Goal: Use online tool/utility: Utilize a website feature to perform a specific function

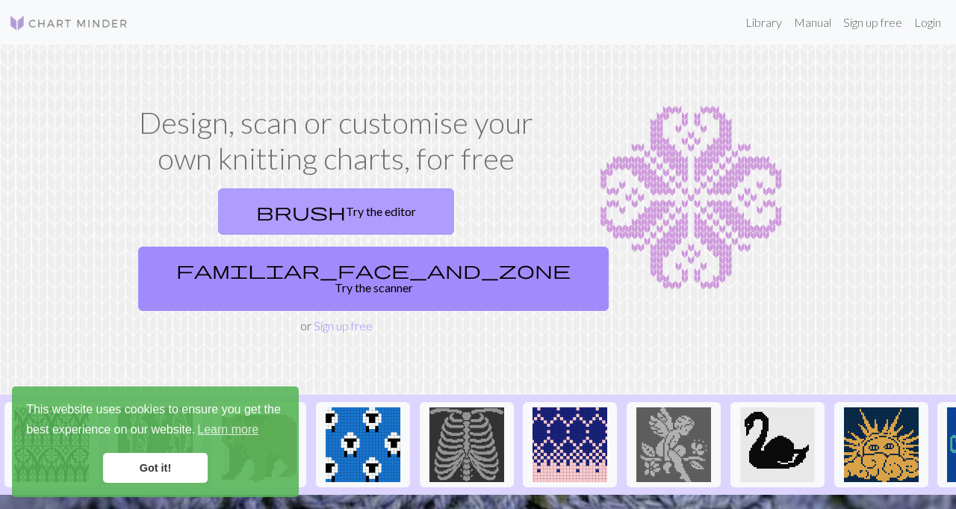
click at [271, 212] on link "brush Try the editor" at bounding box center [336, 211] width 236 height 46
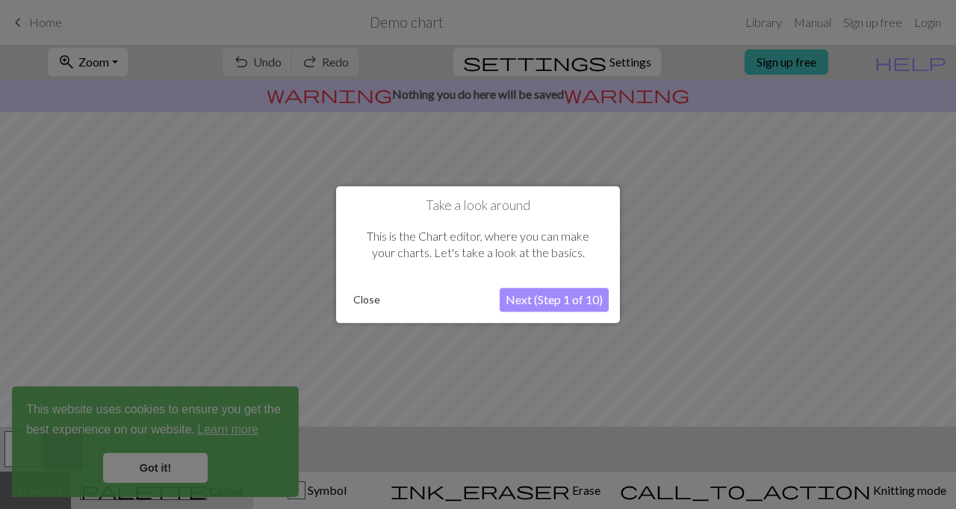
click at [532, 299] on button "Next (Step 1 of 10)" at bounding box center [554, 300] width 109 height 24
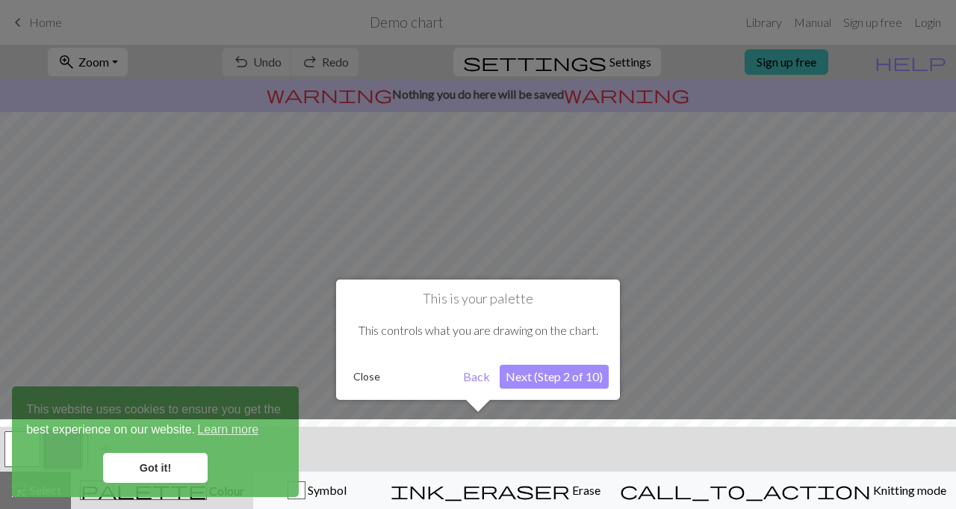
click at [571, 372] on button "Next (Step 2 of 10)" at bounding box center [554, 377] width 109 height 24
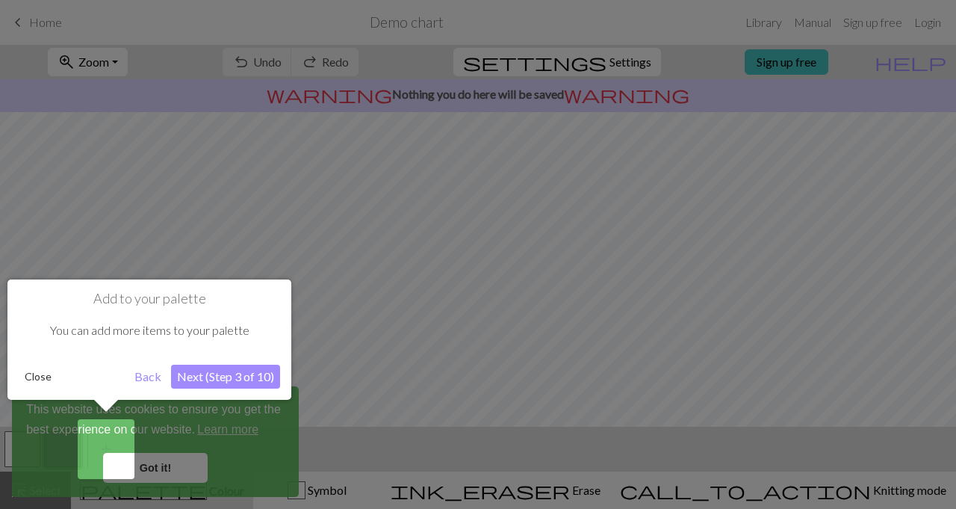
click at [248, 388] on button "Next (Step 3 of 10)" at bounding box center [225, 377] width 109 height 24
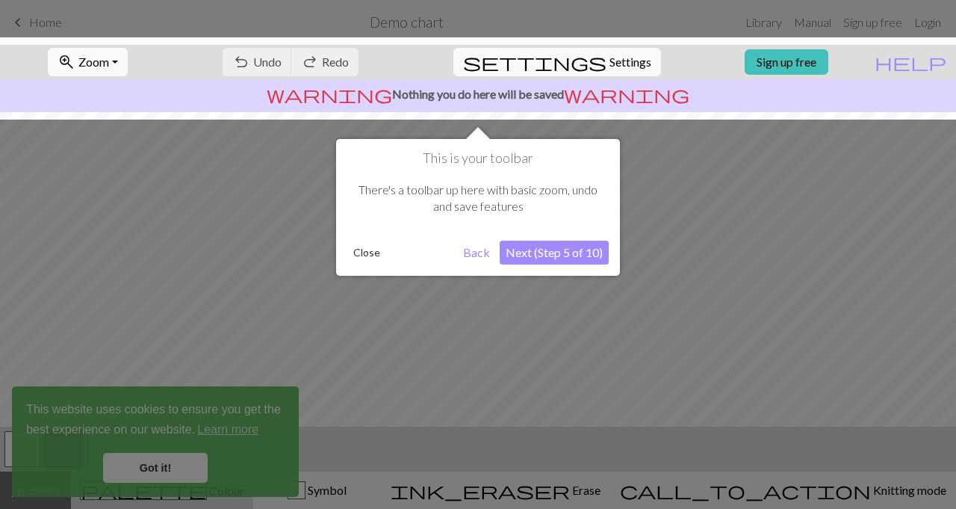
click at [512, 265] on div "This is your toolbar There's a toolbar up here with basic zoom, undo and save f…" at bounding box center [478, 207] width 284 height 137
click at [517, 258] on button "Next (Step 5 of 10)" at bounding box center [554, 253] width 109 height 24
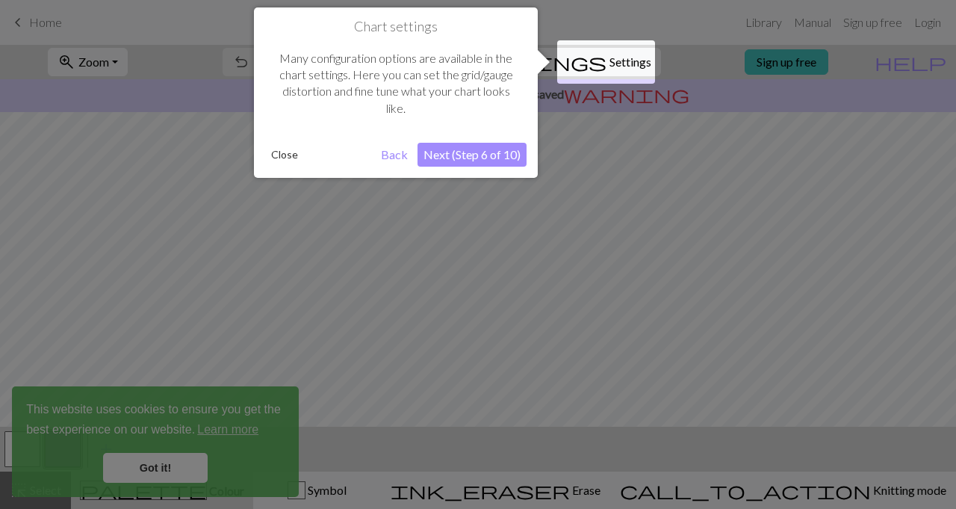
click at [462, 152] on button "Next (Step 6 of 10)" at bounding box center [472, 155] width 109 height 24
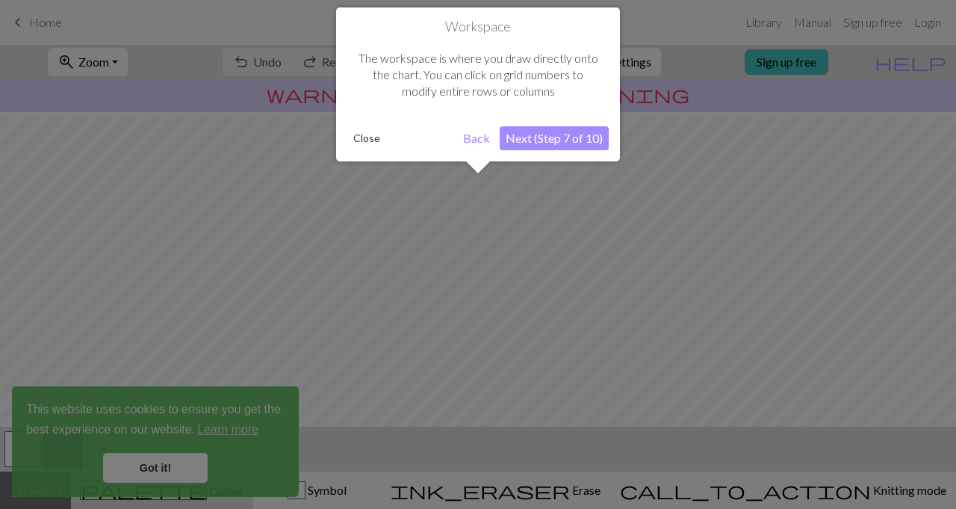
scroll to position [90, 0]
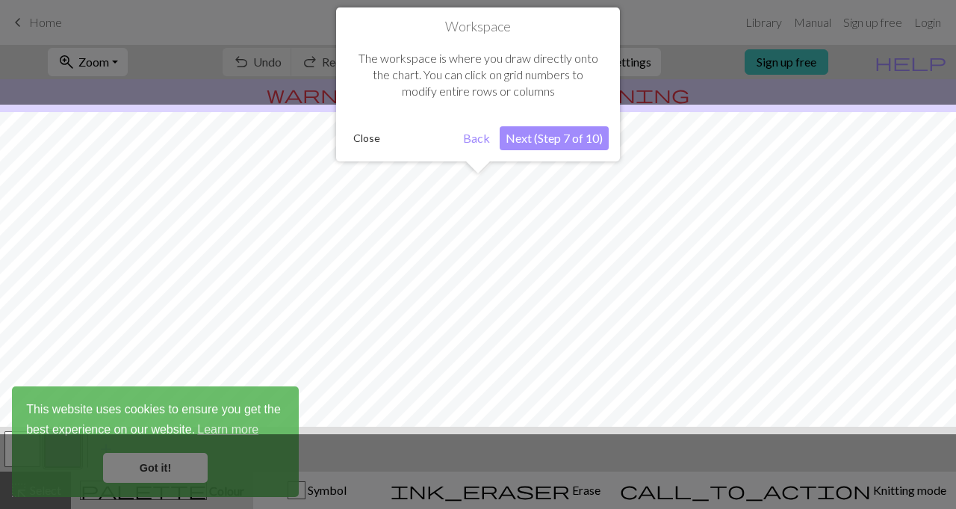
click at [548, 143] on button "Next (Step 7 of 10)" at bounding box center [554, 138] width 109 height 24
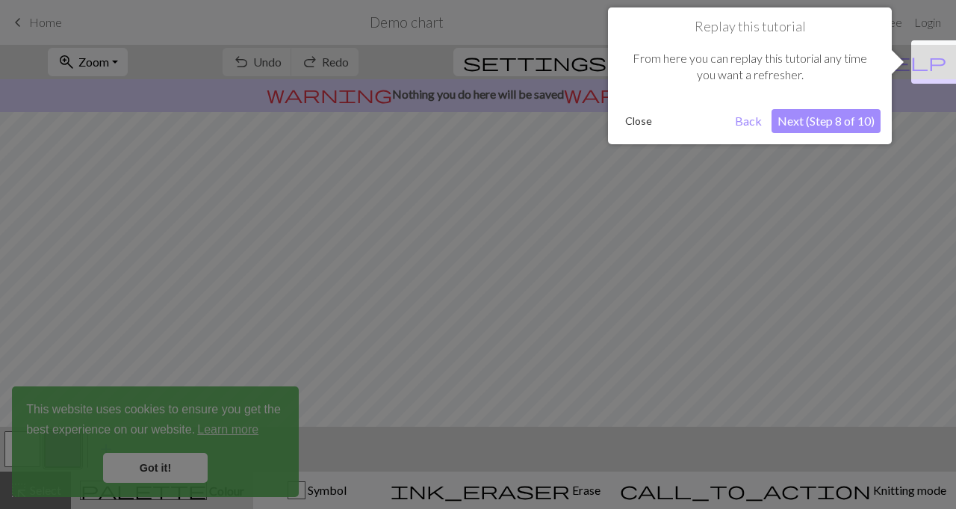
click at [799, 121] on button "Next (Step 8 of 10)" at bounding box center [826, 121] width 109 height 24
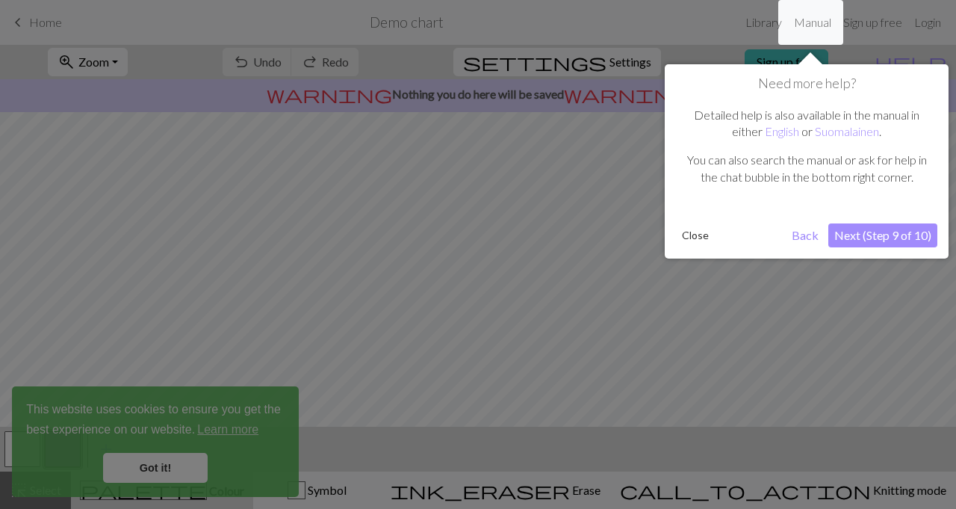
click at [882, 232] on button "Next (Step 9 of 10)" at bounding box center [882, 235] width 109 height 24
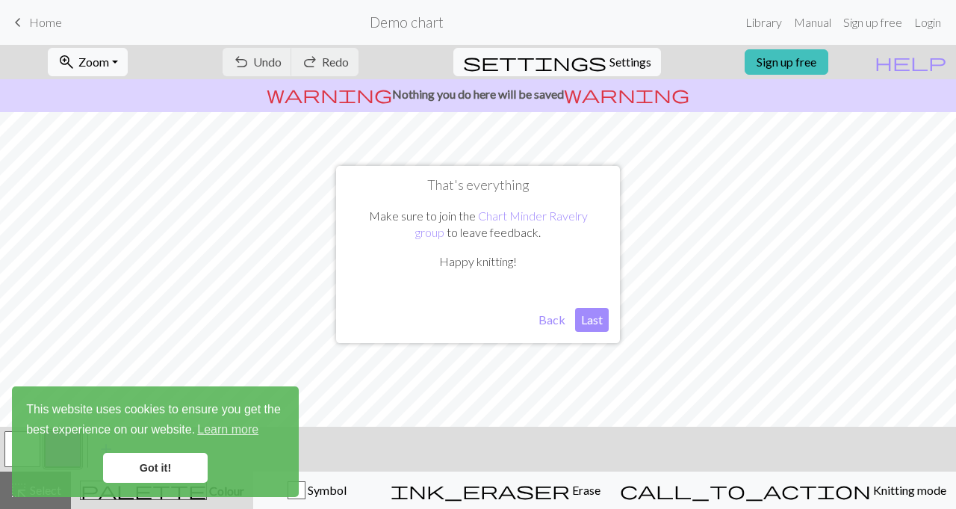
click at [599, 320] on button "Last" at bounding box center [592, 320] width 34 height 24
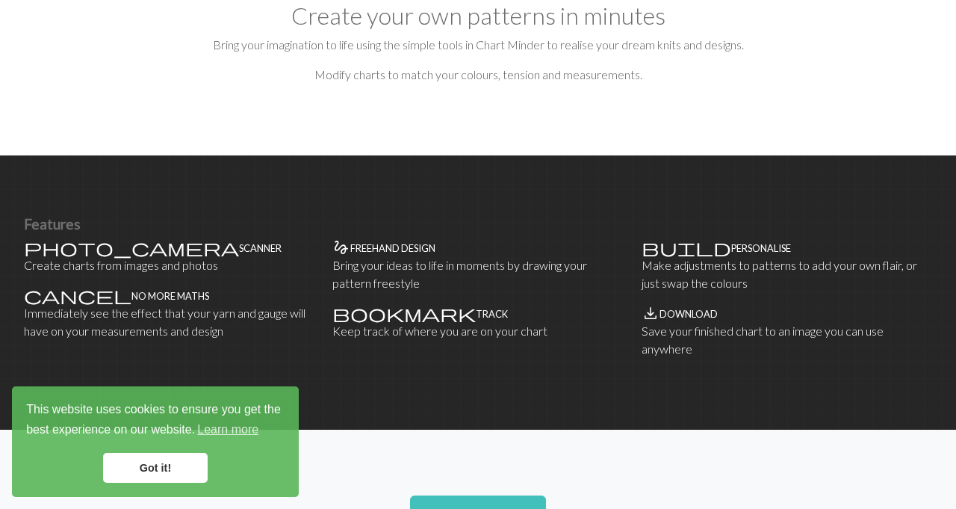
scroll to position [809, 0]
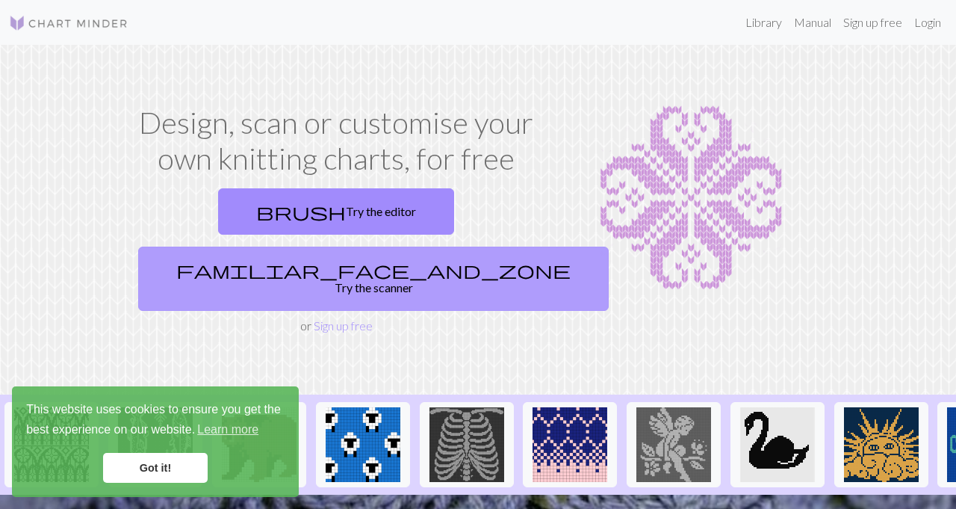
click at [456, 247] on link "familiar_face_and_zone Try the scanner" at bounding box center [373, 279] width 471 height 64
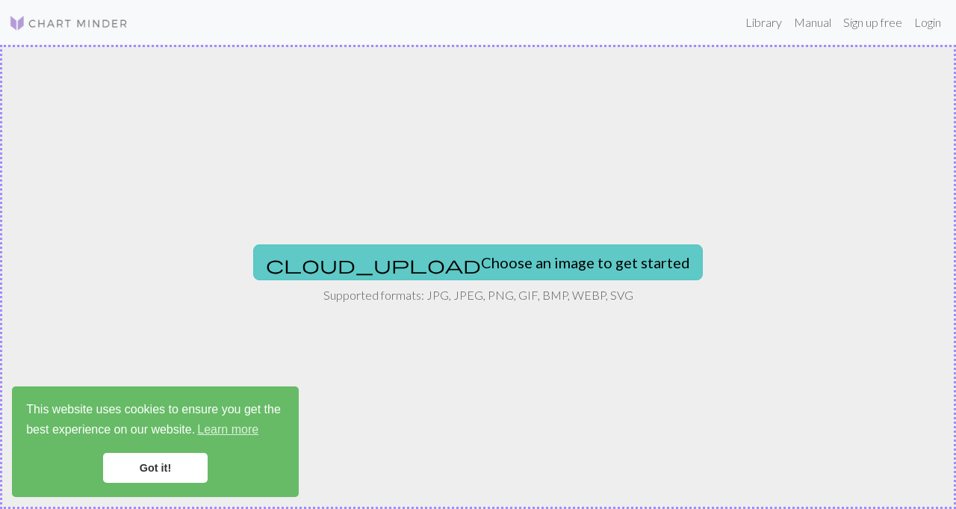
click at [436, 255] on button "cloud_upload Choose an image to get started" at bounding box center [478, 262] width 450 height 36
type input "C:\fakepath\columbo.jpg"
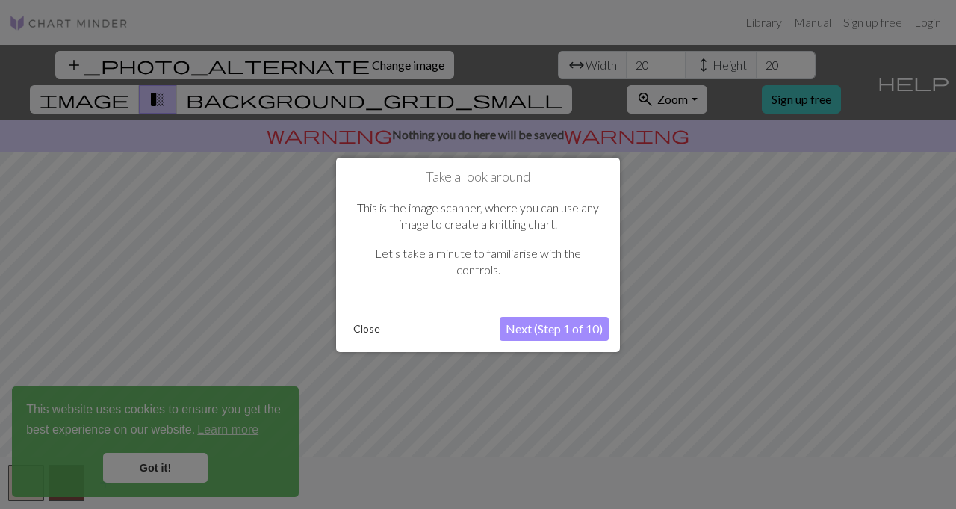
click at [519, 328] on button "Next (Step 1 of 10)" at bounding box center [554, 329] width 109 height 24
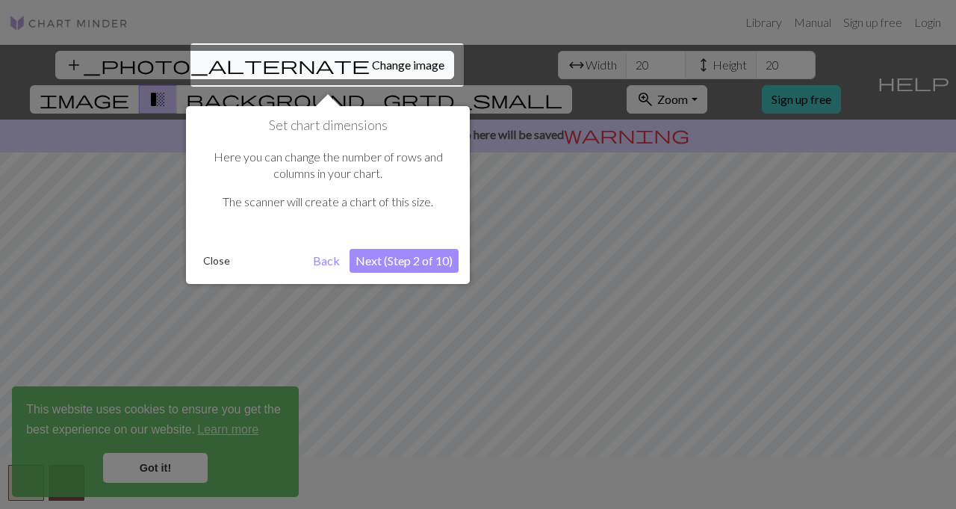
click at [390, 253] on button "Next (Step 2 of 10)" at bounding box center [404, 261] width 109 height 24
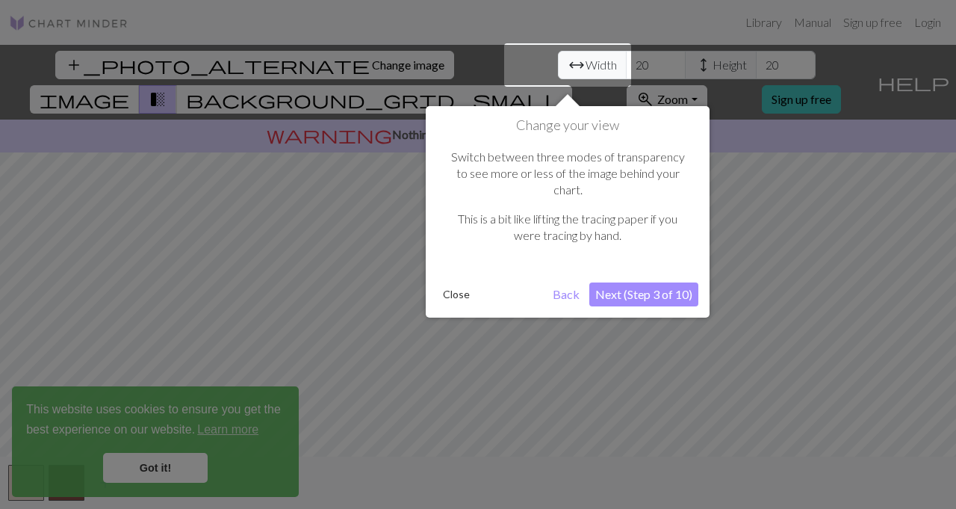
click at [653, 287] on button "Next (Step 3 of 10)" at bounding box center [643, 294] width 109 height 24
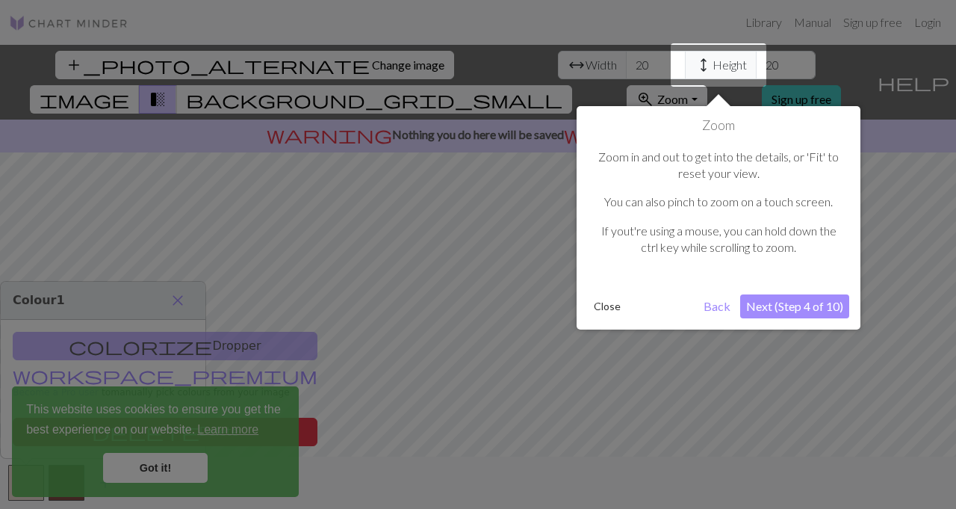
click at [795, 311] on button "Next (Step 4 of 10)" at bounding box center [794, 306] width 109 height 24
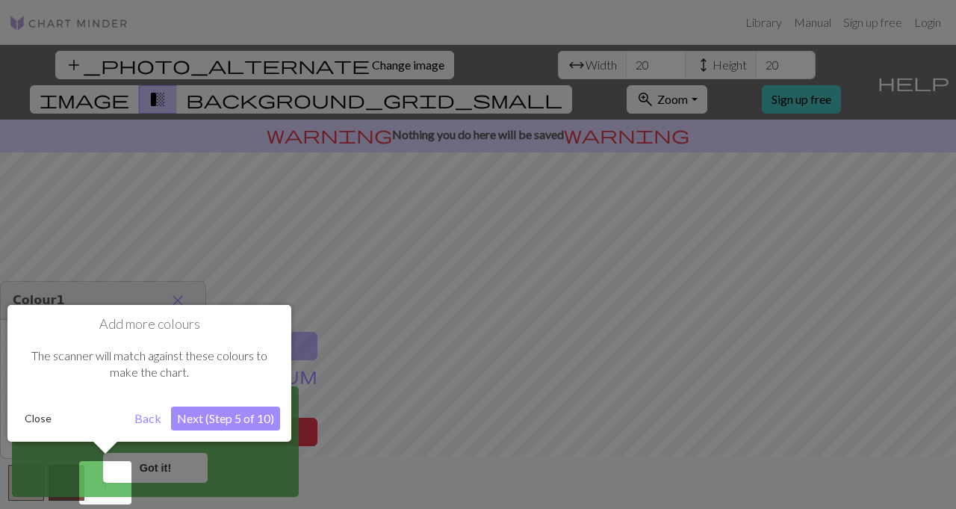
click at [245, 411] on button "Next (Step 5 of 10)" at bounding box center [225, 418] width 109 height 24
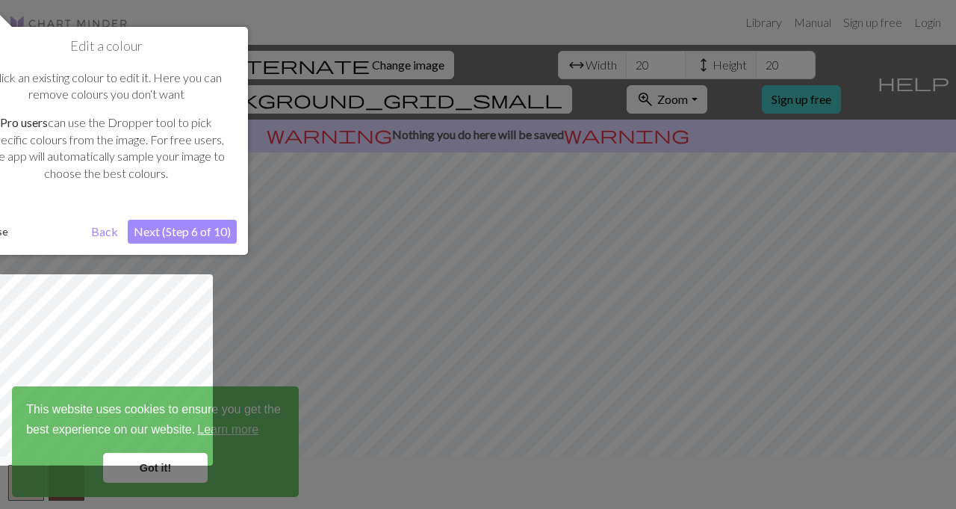
click at [209, 218] on div "Edit a colour Click an existing colour to edit it. Here you can remove colours …" at bounding box center [106, 141] width 284 height 228
click at [99, 226] on button "Back" at bounding box center [104, 232] width 39 height 24
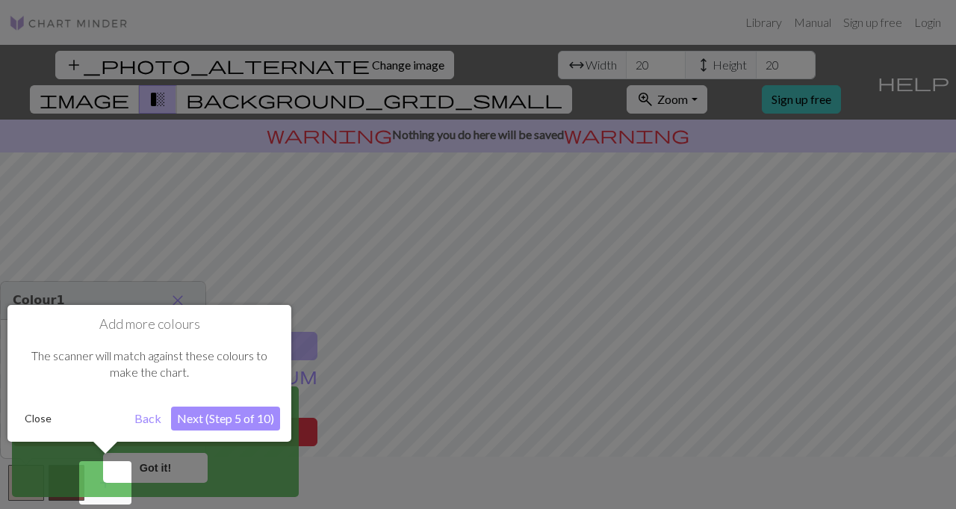
click at [33, 425] on button "Close" at bounding box center [38, 418] width 39 height 22
